Goal: Check status: Check status

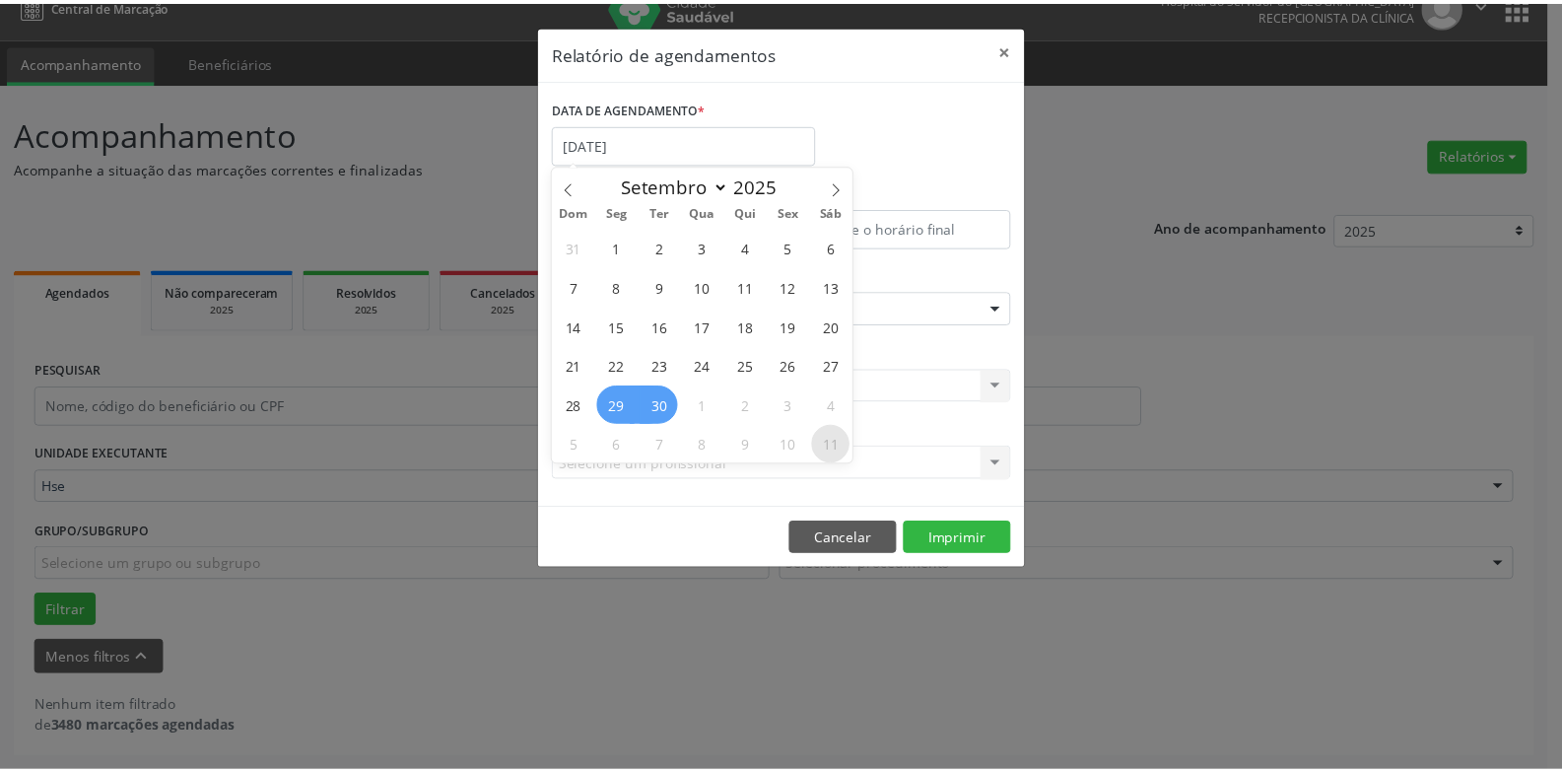
scroll to position [26, 0]
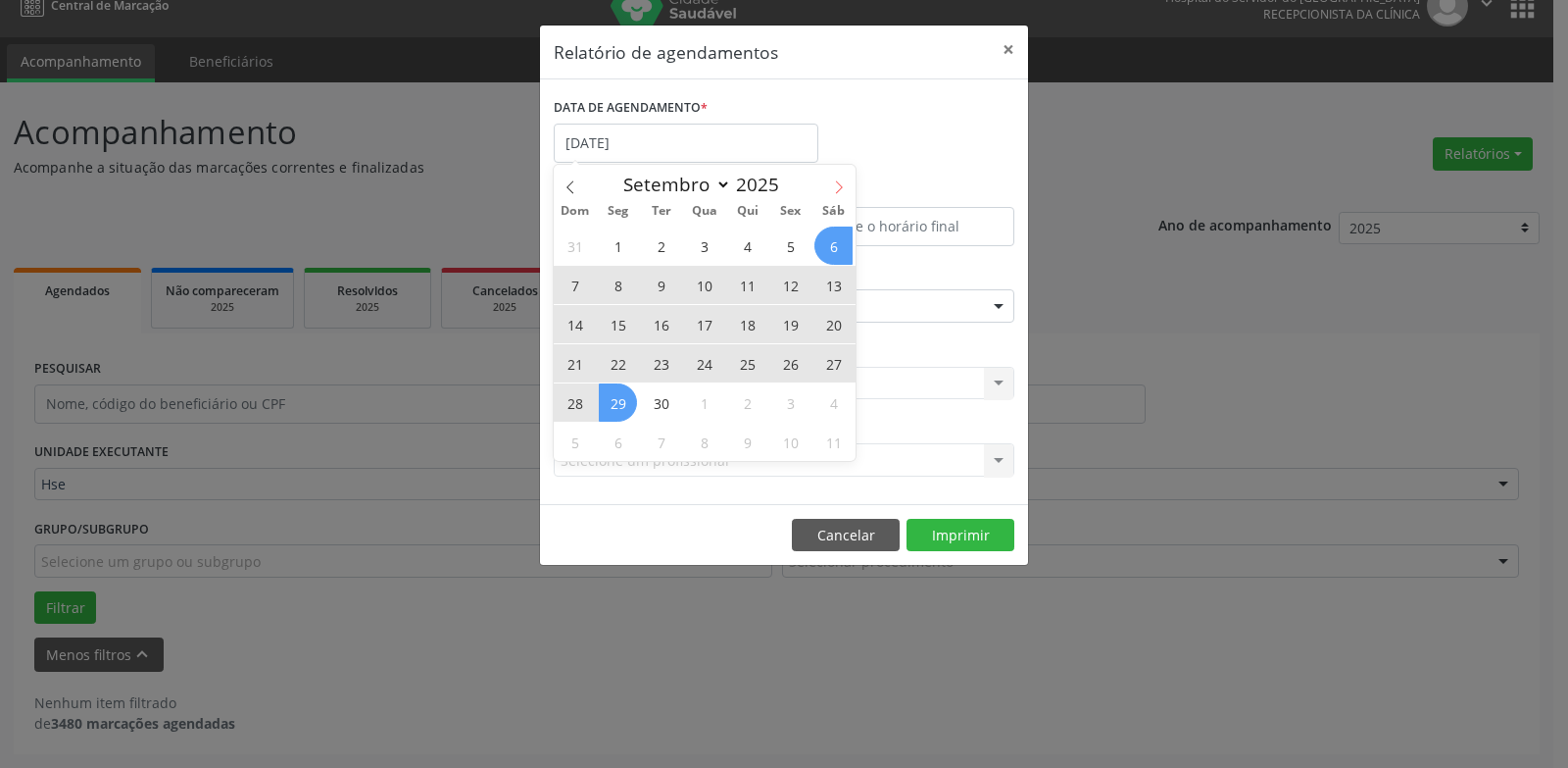
click at [838, 182] on icon at bounding box center [839, 187] width 14 height 14
select select "9"
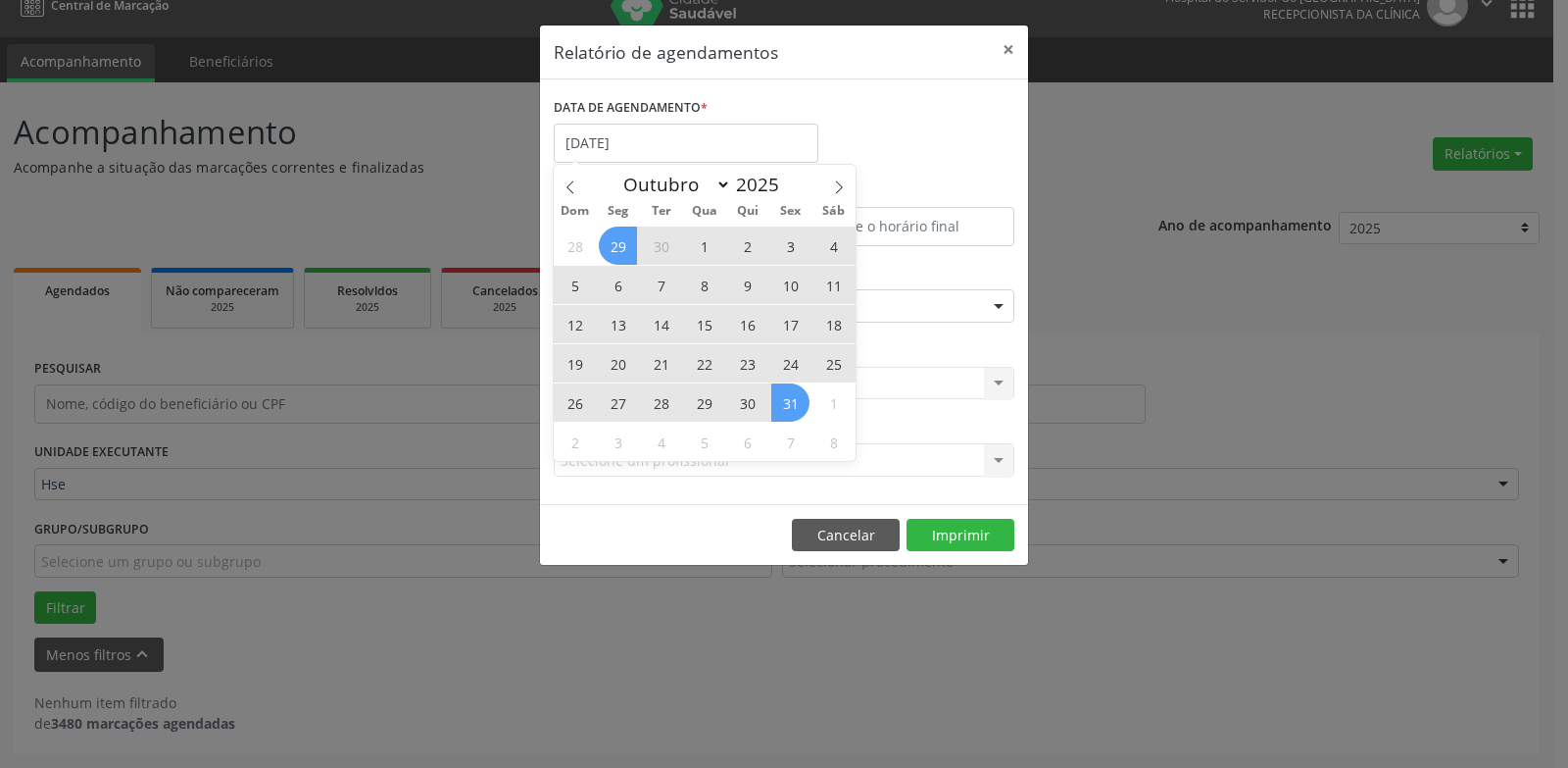
click at [801, 410] on span "31" at bounding box center [790, 402] width 38 height 38
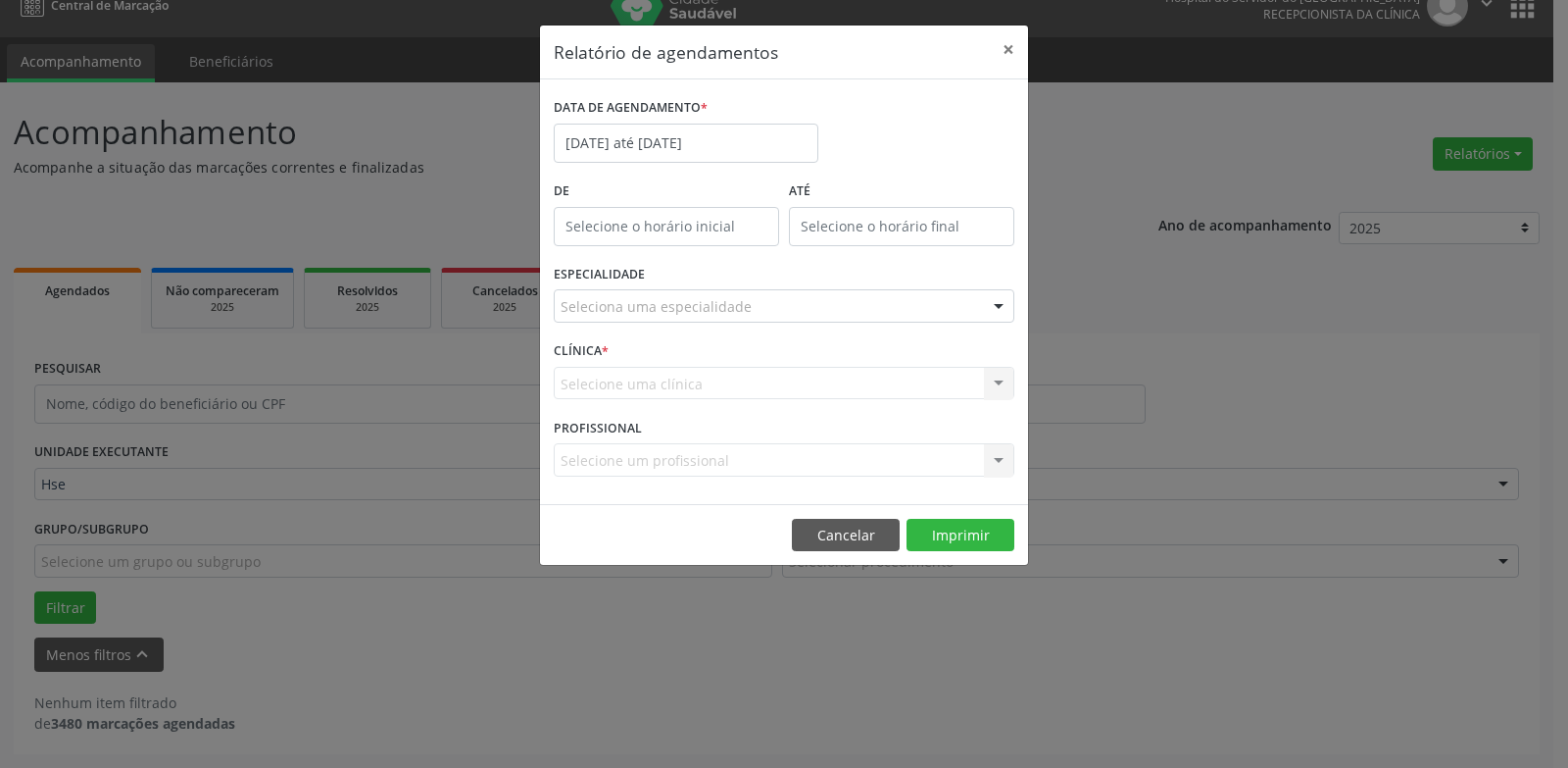
click at [698, 324] on div "ESPECIALIDADE Seleciona uma especialidade Todas as especialidades Alergologia A…" at bounding box center [784, 297] width 470 height 77
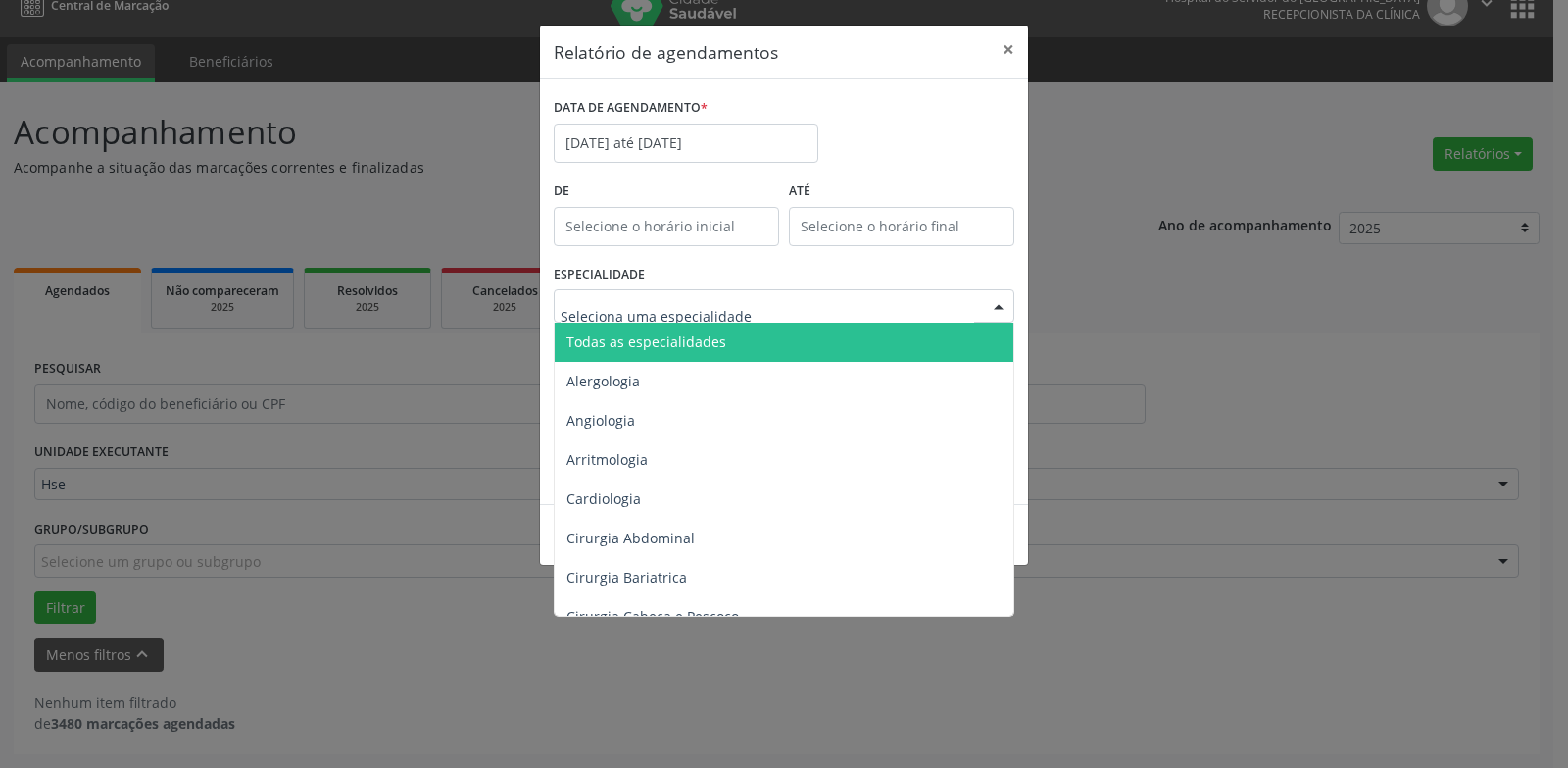
click at [760, 337] on span "Todas as especialidades" at bounding box center [785, 341] width 461 height 39
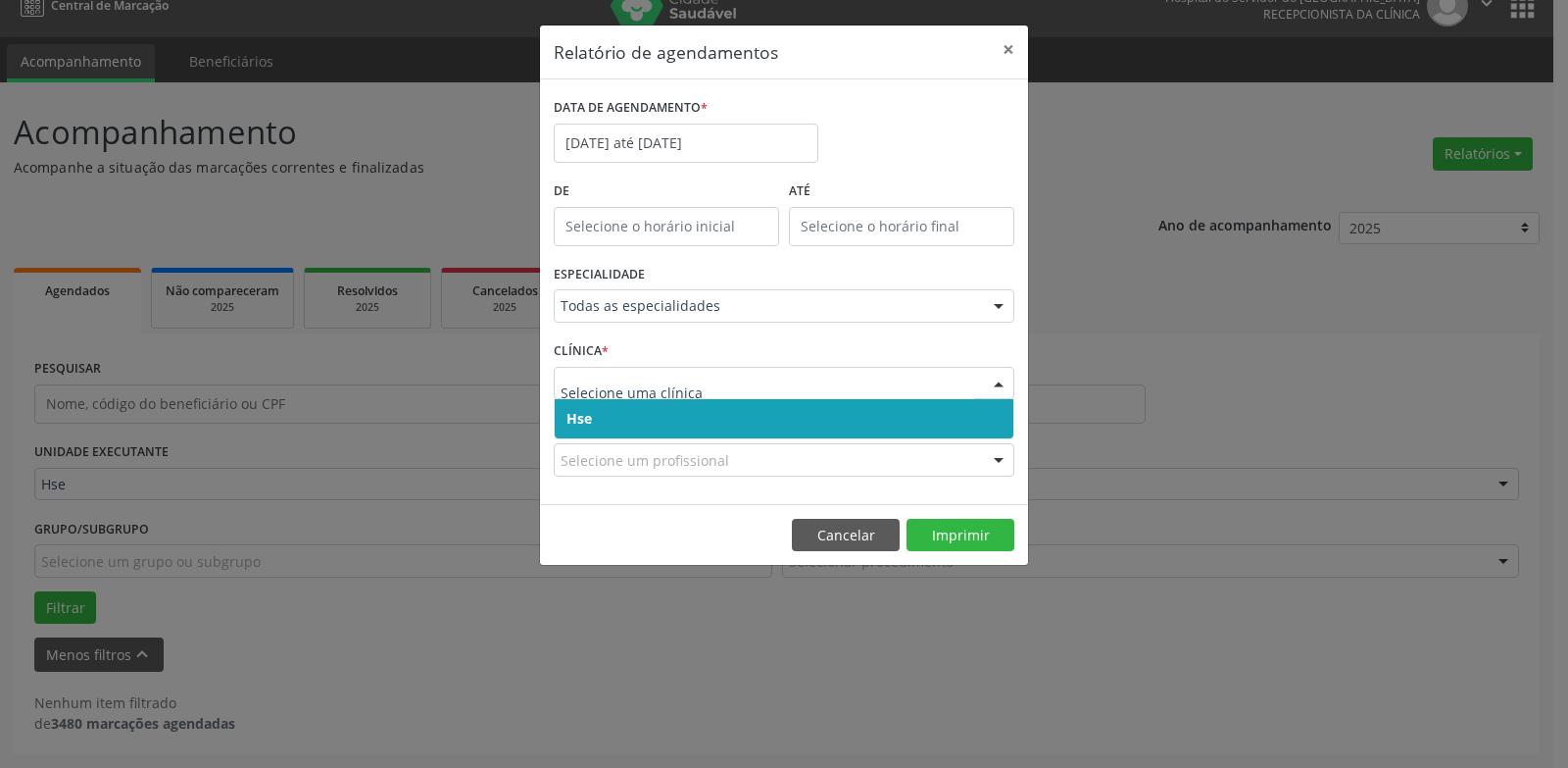
drag, startPoint x: 684, startPoint y: 383, endPoint x: 688, endPoint y: 426, distance: 43.2
click at [688, 427] on span "Hse" at bounding box center [784, 418] width 458 height 39
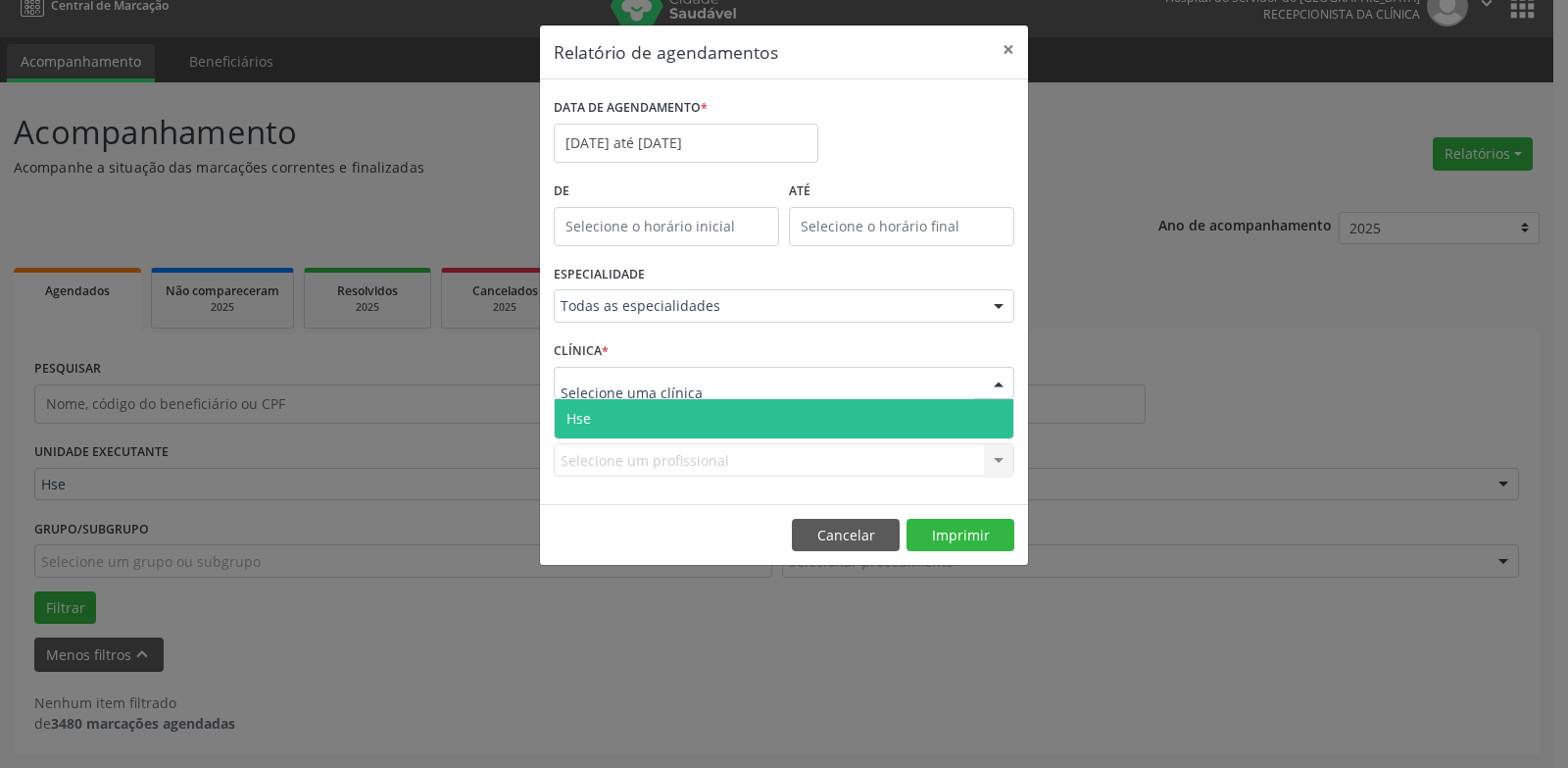
click at [676, 411] on span "Hse" at bounding box center [784, 418] width 458 height 39
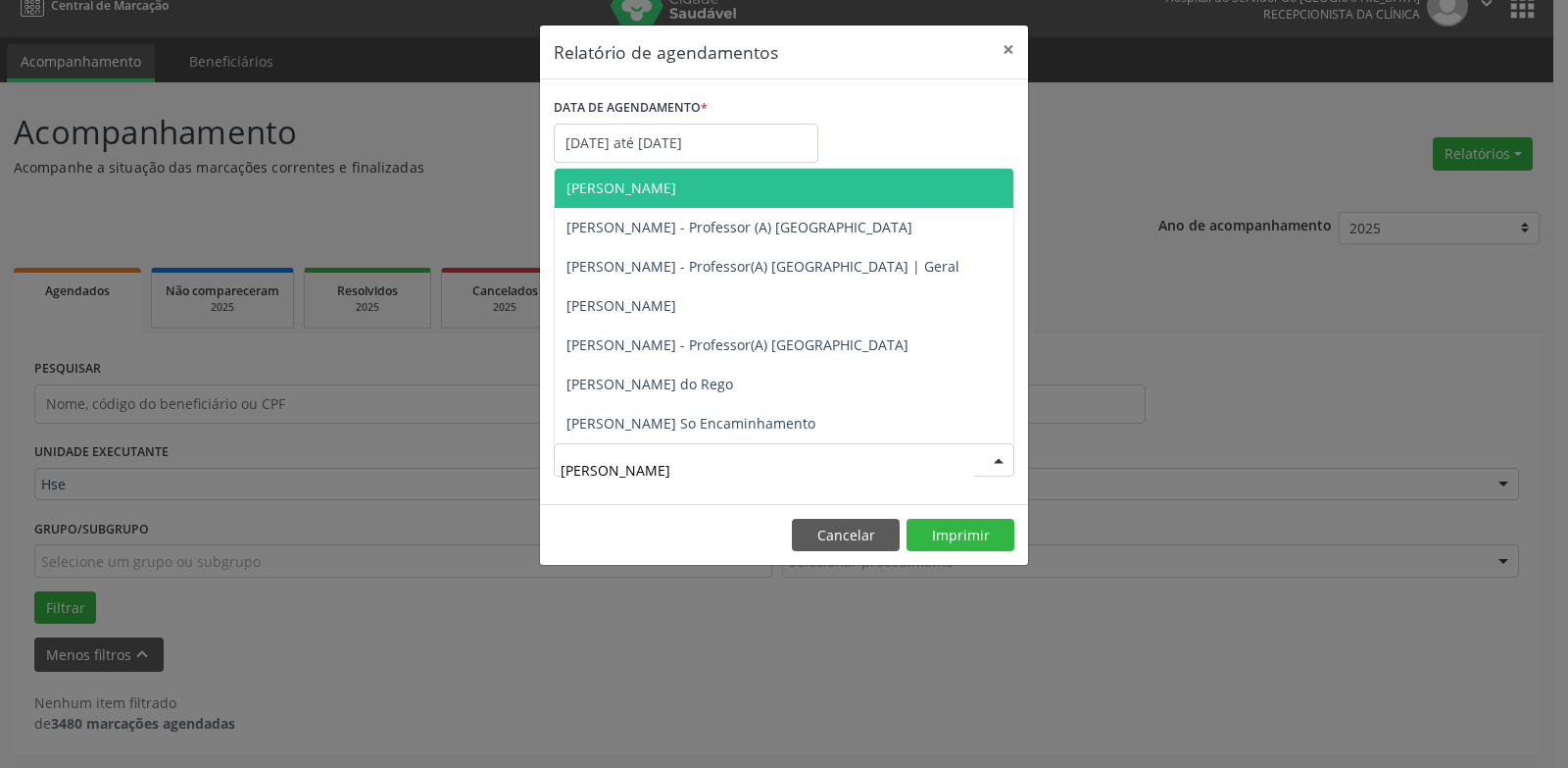
type input "[PERSON_NAME]"
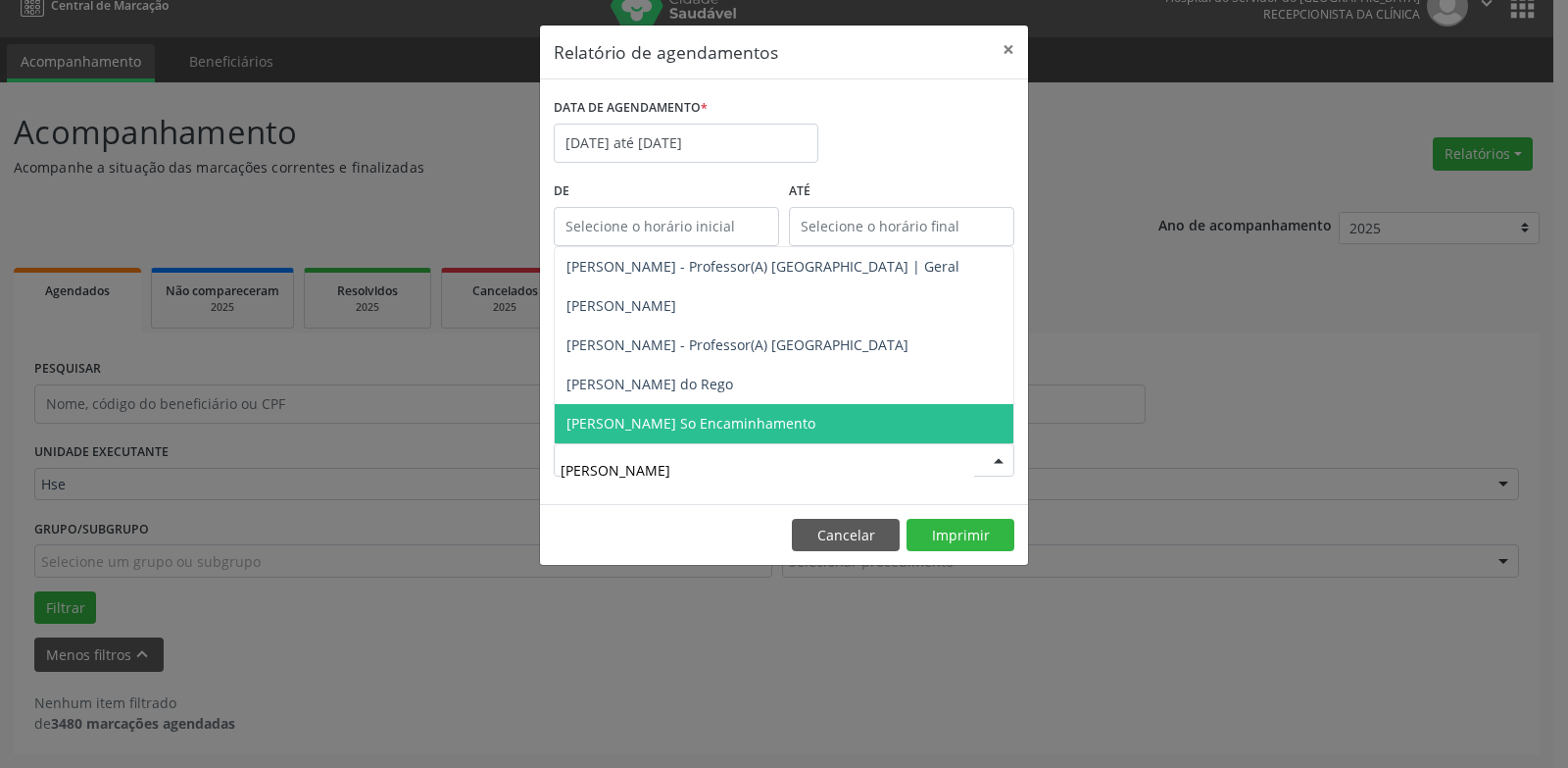
click at [730, 423] on span "[PERSON_NAME] So Encaminhamento" at bounding box center [691, 423] width 249 height 19
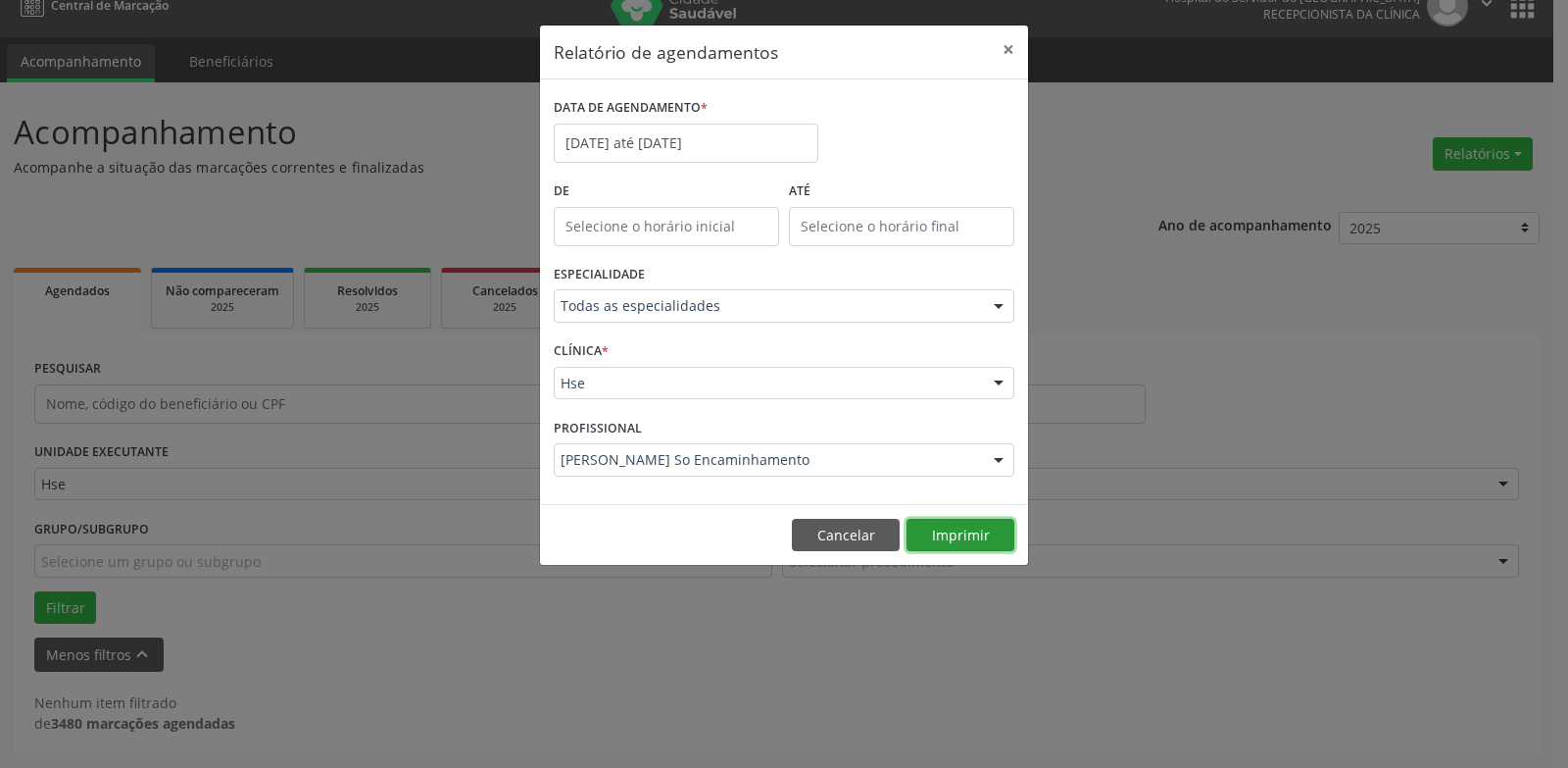
click at [962, 538] on button "Imprimir" at bounding box center [960, 535] width 107 height 34
drag, startPoint x: 824, startPoint y: 538, endPoint x: 769, endPoint y: 445, distance: 108.0
click at [824, 538] on button "Cancelar" at bounding box center [845, 535] width 107 height 34
